Goal: Task Accomplishment & Management: Complete application form

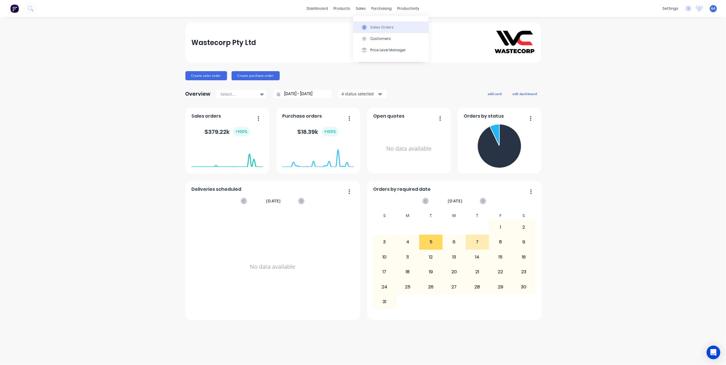
click at [379, 27] on div "Sales Orders" at bounding box center [381, 27] width 23 height 5
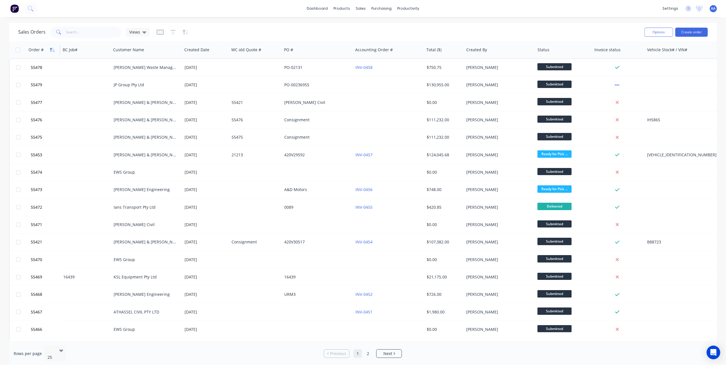
click at [51, 51] on icon "button" at bounding box center [52, 50] width 5 height 5
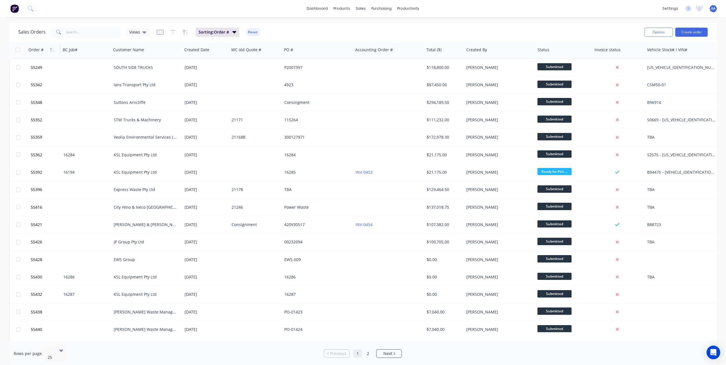
click at [51, 51] on icon "button" at bounding box center [52, 50] width 5 height 5
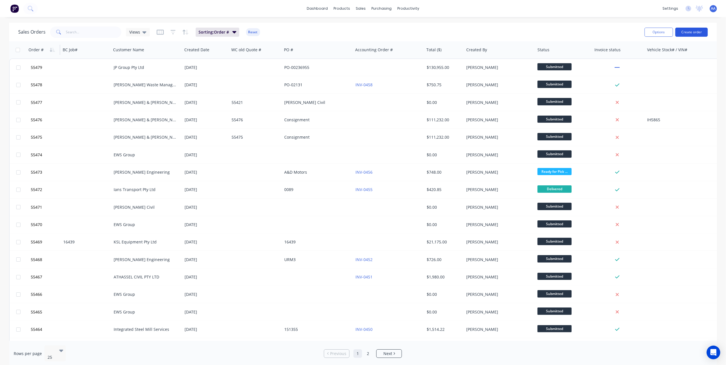
click at [696, 31] on button "Create order" at bounding box center [692, 32] width 32 height 9
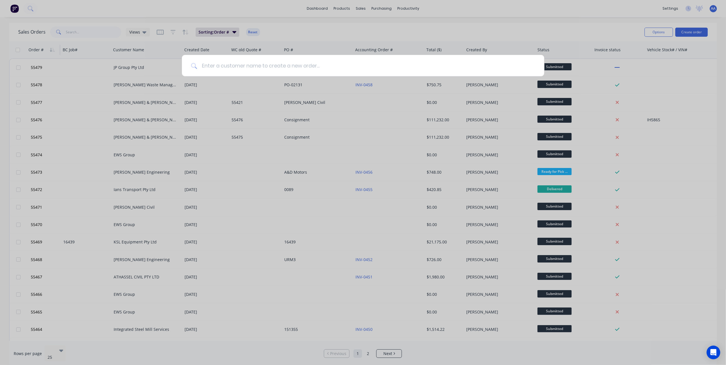
click at [247, 66] on input at bounding box center [366, 65] width 338 height 21
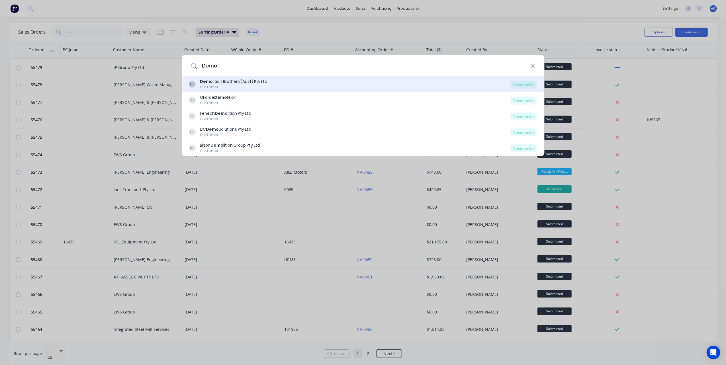
type input "Demo"
click at [250, 83] on div "Demo lition Brothers (Aust) Pty Ltd" at bounding box center [234, 82] width 68 height 6
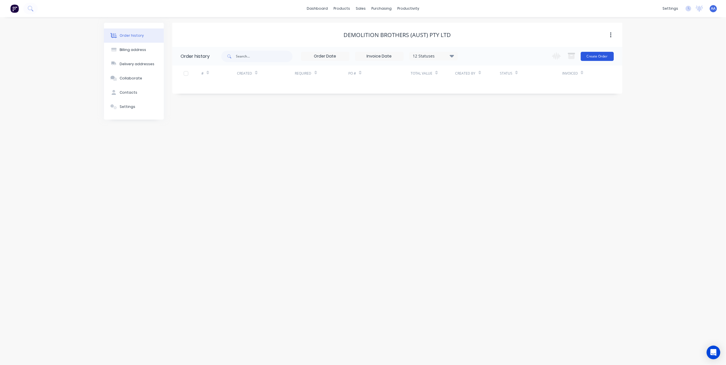
click at [600, 56] on button "Create Order" at bounding box center [597, 56] width 33 height 9
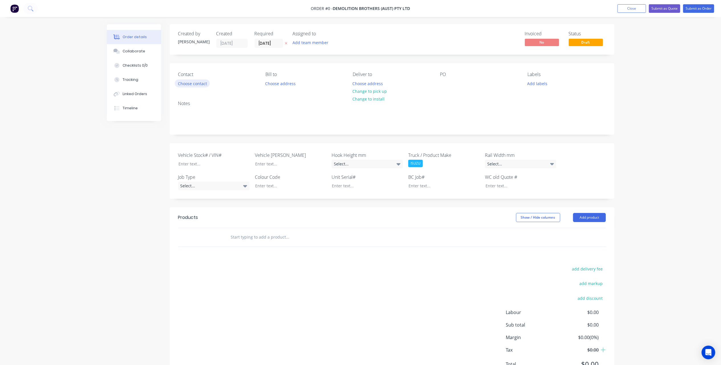
click at [194, 83] on button "Choose contact" at bounding box center [192, 84] width 35 height 8
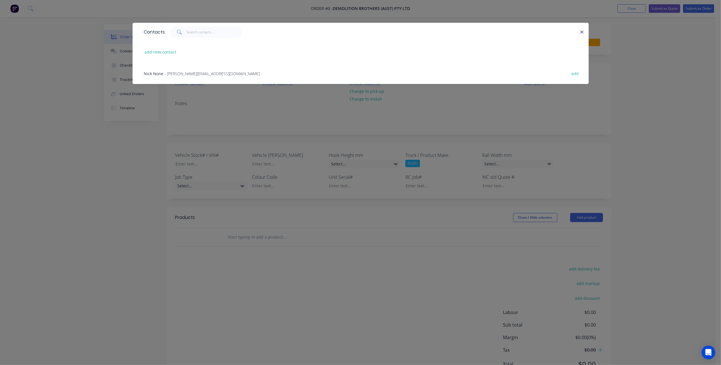
click at [182, 74] on span "- [PERSON_NAME][EMAIL_ADDRESS][DOMAIN_NAME] -" at bounding box center [214, 73] width 98 height 5
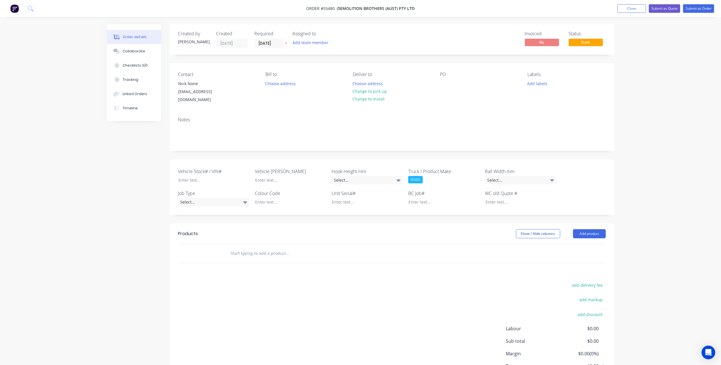
click at [445, 79] on div "PO" at bounding box center [479, 88] width 78 height 32
click at [445, 84] on div at bounding box center [444, 84] width 9 height 8
click at [451, 85] on div "PO" at bounding box center [479, 88] width 78 height 32
click at [447, 85] on div at bounding box center [444, 84] width 9 height 8
paste div
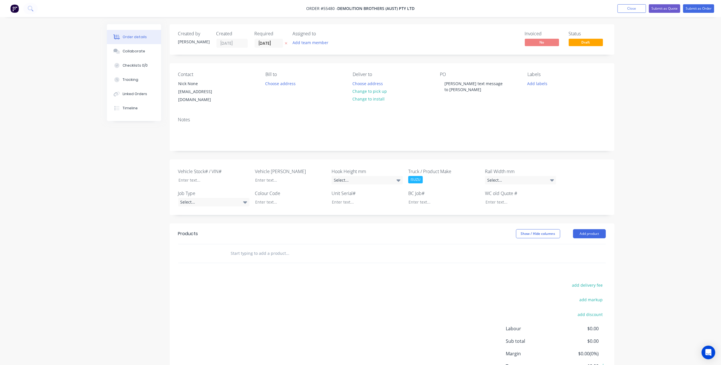
click at [451, 113] on div "Notes" at bounding box center [392, 132] width 445 height 38
click at [130, 172] on div "Created by [PERSON_NAME] Created [DATE] Required [DATE] Assigned to Add team me…" at bounding box center [360, 216] width 507 height 384
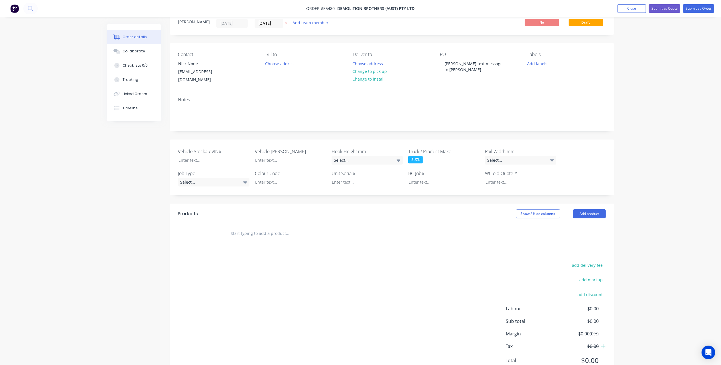
scroll to position [38, 0]
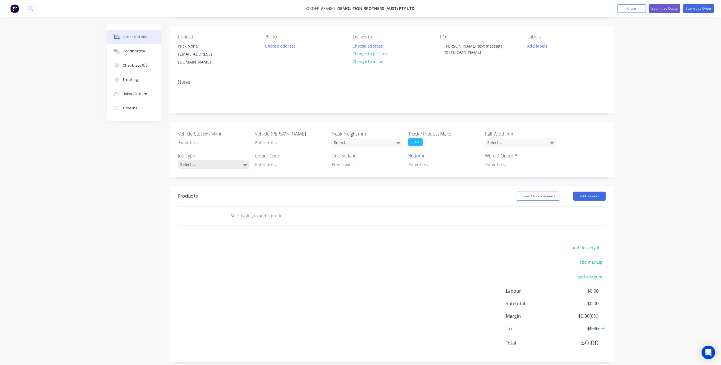
click at [211, 160] on div "Select..." at bounding box center [213, 164] width 71 height 9
click at [194, 203] on div "Repair" at bounding box center [189, 204] width 15 height 7
click at [262, 211] on input "text" at bounding box center [288, 216] width 114 height 11
paste input "Standard truck service and hooklift unit."
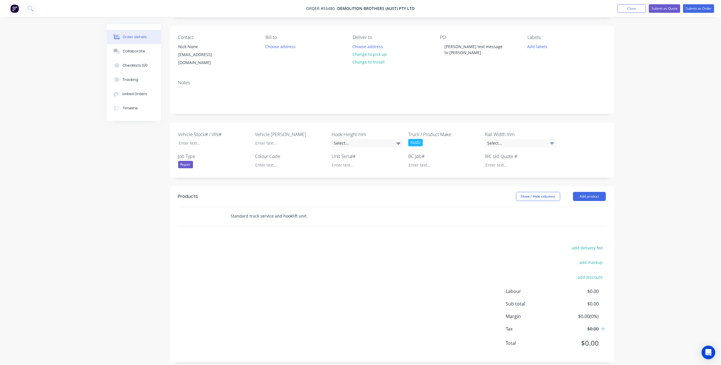
type input "Standard truck service and hooklift unit."
click at [337, 245] on div "add delivery fee add markup add discount Labour $0.00 Sub total $0.00 Margin $0…" at bounding box center [391, 299] width 427 height 110
click at [697, 8] on button "Submit as Order" at bounding box center [698, 8] width 31 height 9
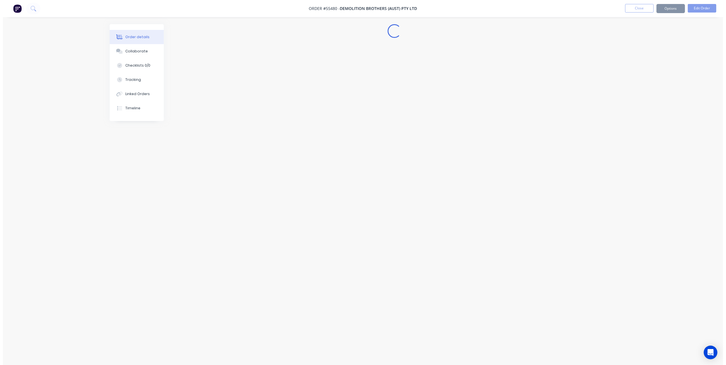
scroll to position [0, 0]
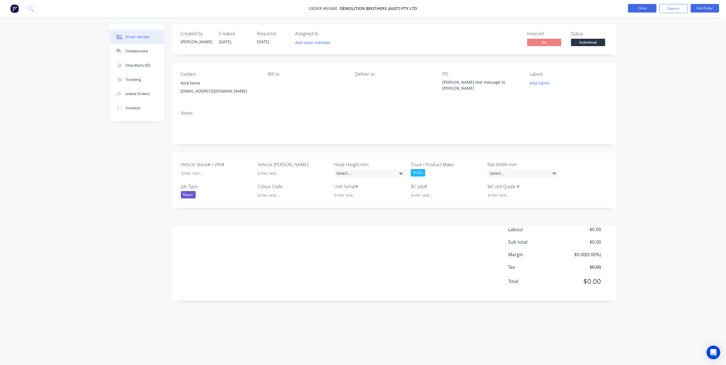
click at [634, 10] on button "Close" at bounding box center [642, 8] width 28 height 9
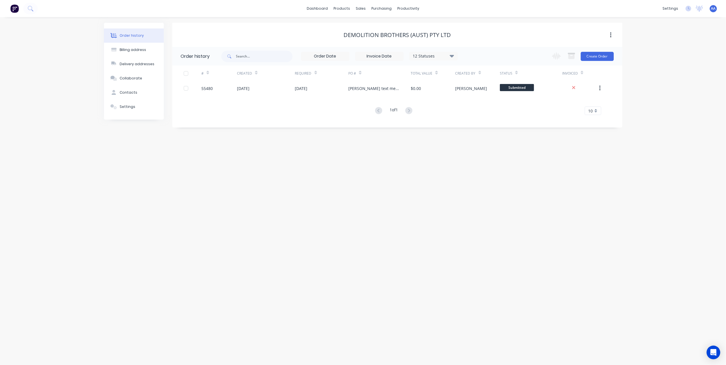
click at [712, 6] on span "AA" at bounding box center [714, 8] width 5 height 5
click at [667, 71] on div "Sign out" at bounding box center [664, 71] width 15 height 5
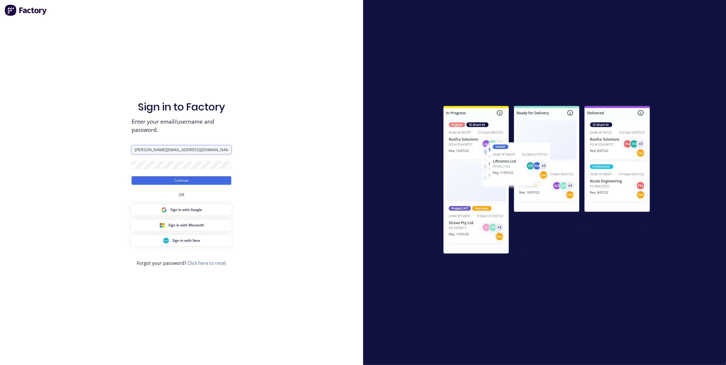
click at [205, 150] on input "[PERSON_NAME][EMAIL_ADDRESS][DOMAIN_NAME]" at bounding box center [182, 150] width 100 height 9
type input "[PERSON_NAME][EMAIL_ADDRESS][DOMAIN_NAME]"
click at [182, 180] on button "Continue" at bounding box center [182, 180] width 100 height 9
